Goal: Obtain resource: Obtain resource

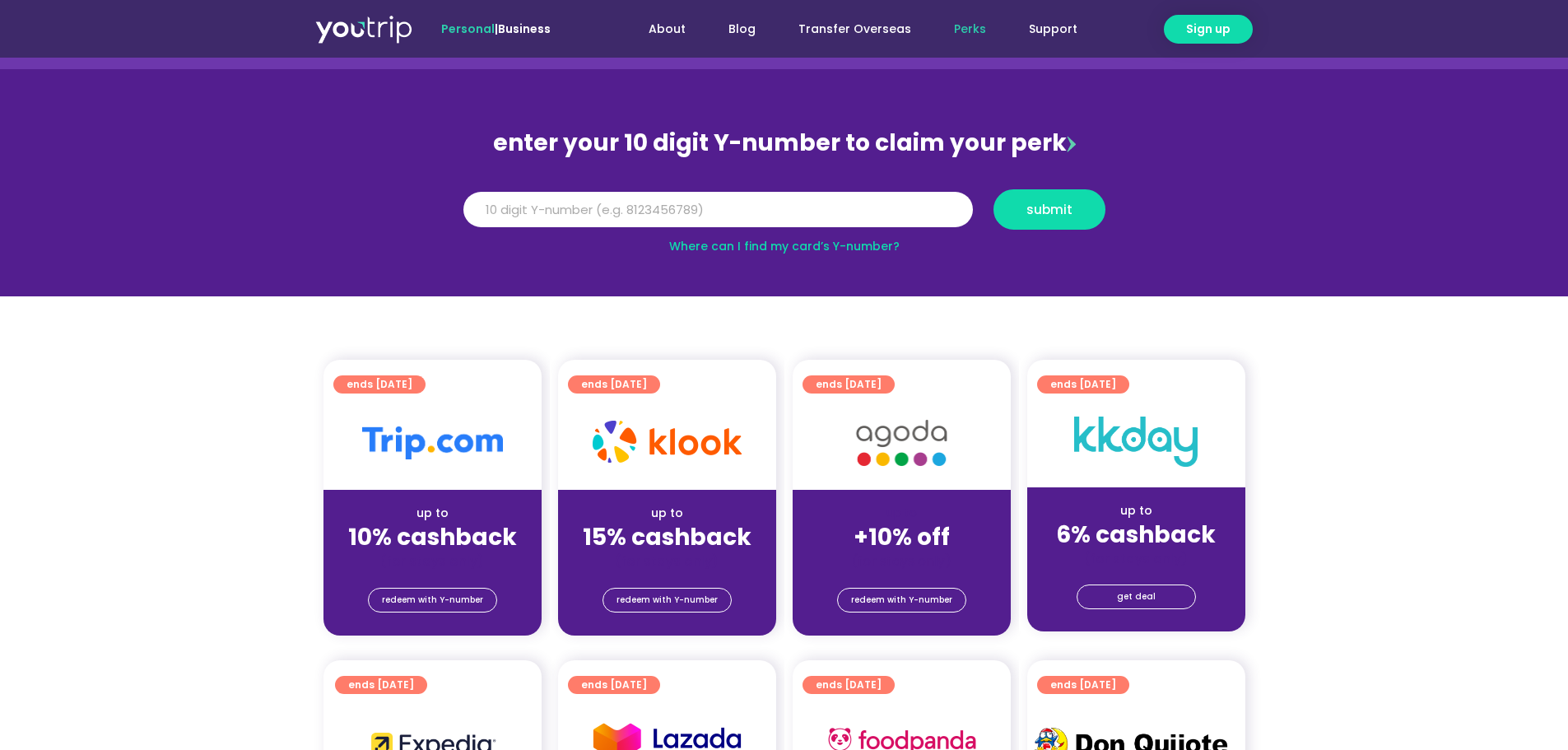
scroll to position [165, 0]
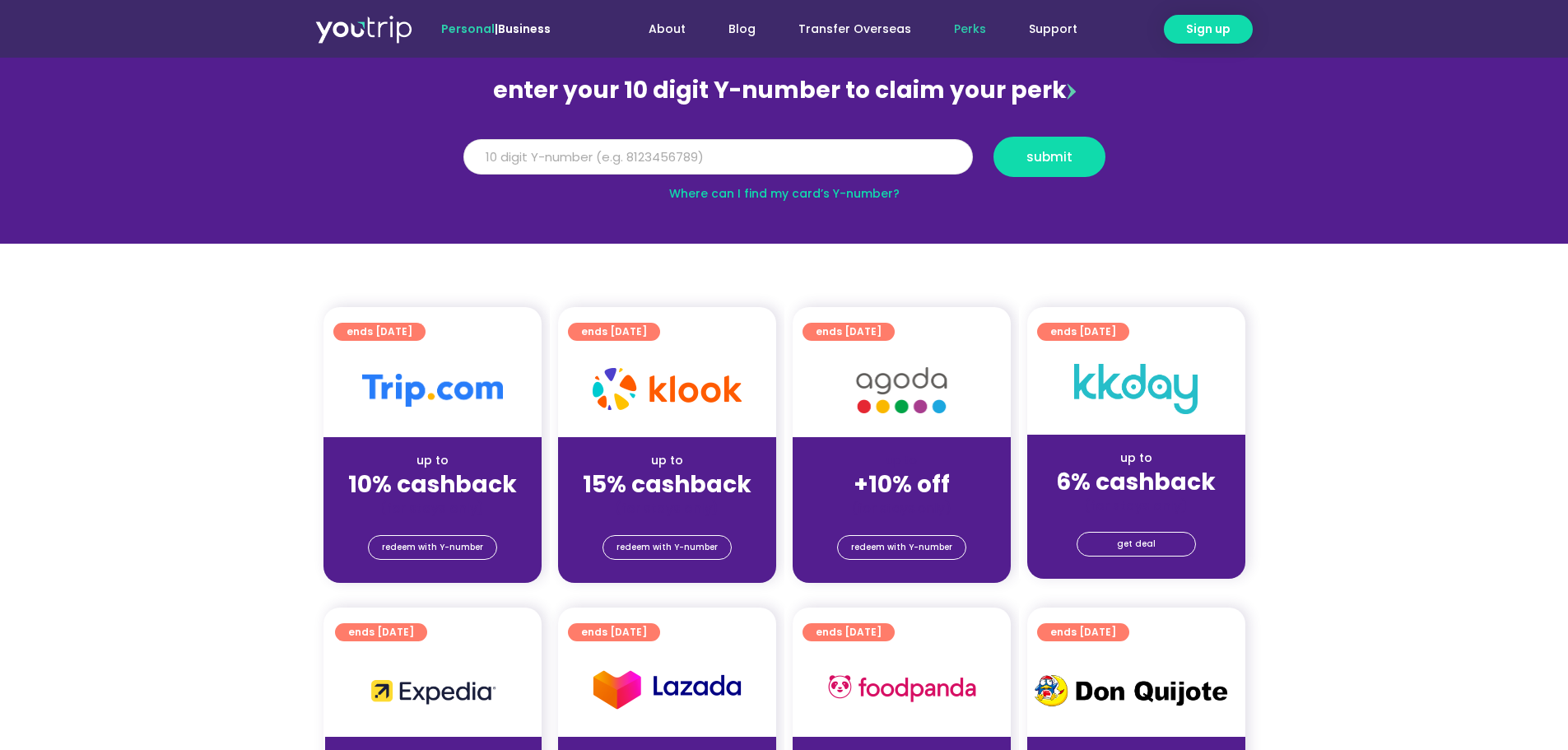
click at [677, 165] on input "Y Number" at bounding box center [718, 157] width 510 height 37
click at [548, 156] on input "Y Number" at bounding box center [718, 157] width 510 height 37
type input "8172330854"
click at [1082, 152] on span "submit" at bounding box center [1049, 156] width 84 height 12
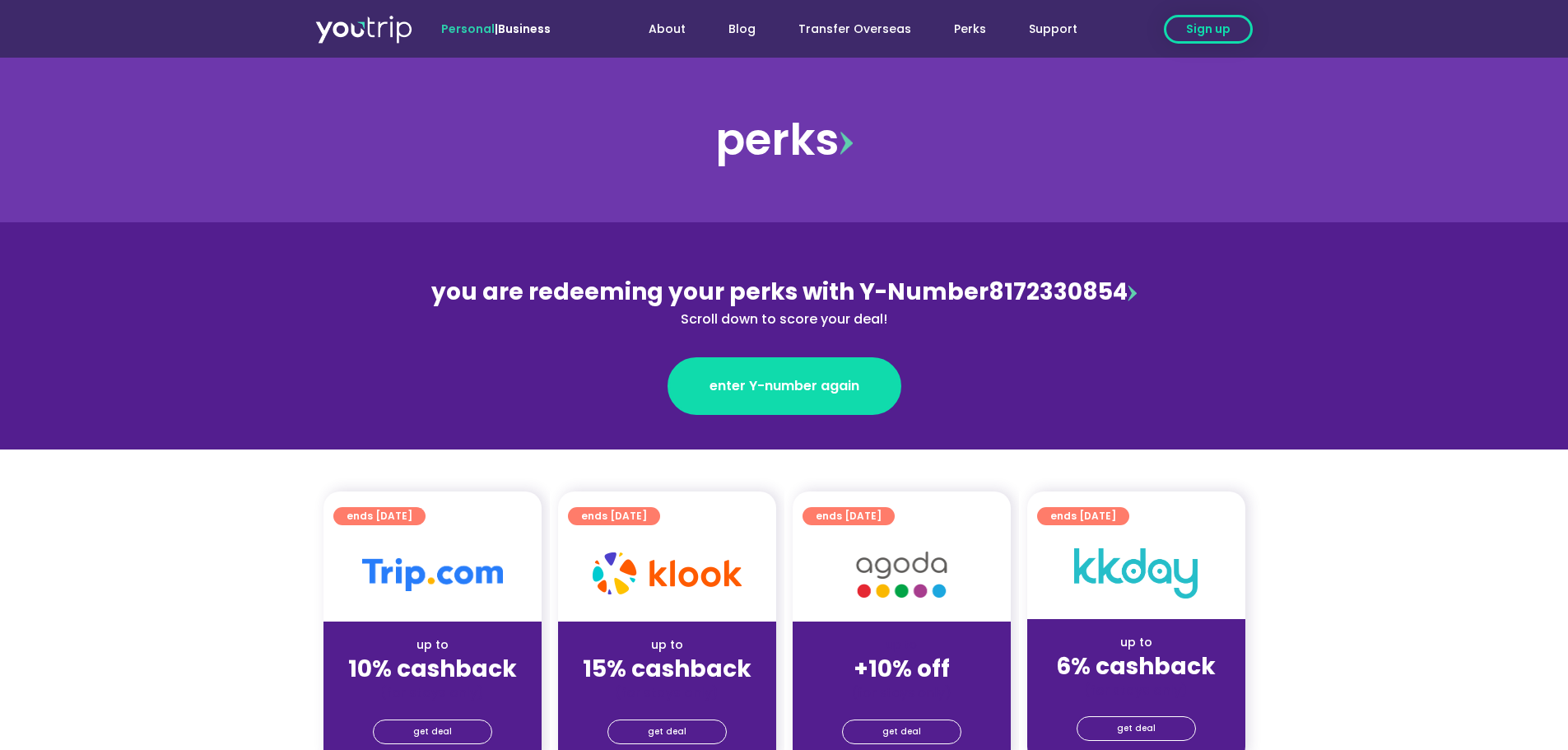
click at [1216, 31] on span "Sign up" at bounding box center [1207, 30] width 44 height 17
